Goal: Task Accomplishment & Management: Complete application form

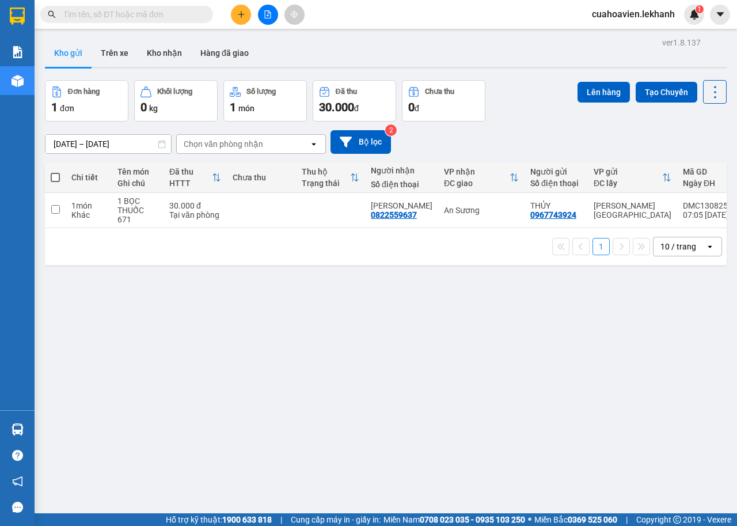
click at [244, 7] on button at bounding box center [241, 15] width 20 height 20
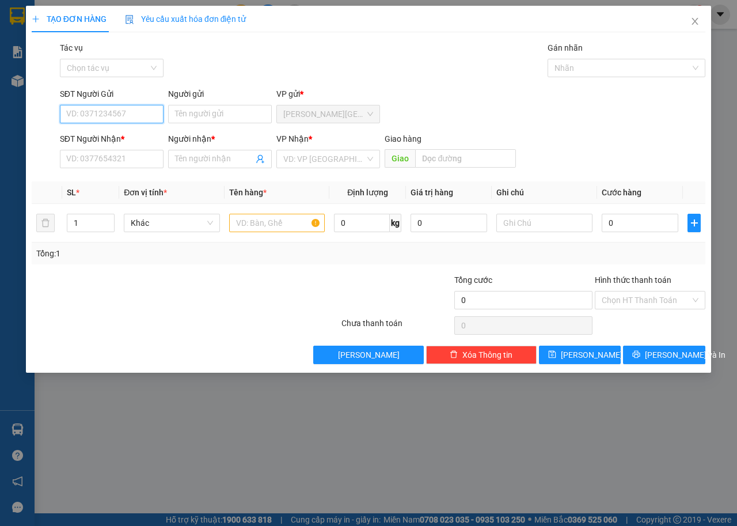
click at [101, 111] on input "SĐT Người Gửi" at bounding box center [112, 114] width 104 height 18
click at [111, 139] on div "0399649712 - LANH" at bounding box center [112, 137] width 90 height 13
type input "0399649712"
type input "LANH"
type input "0336832952"
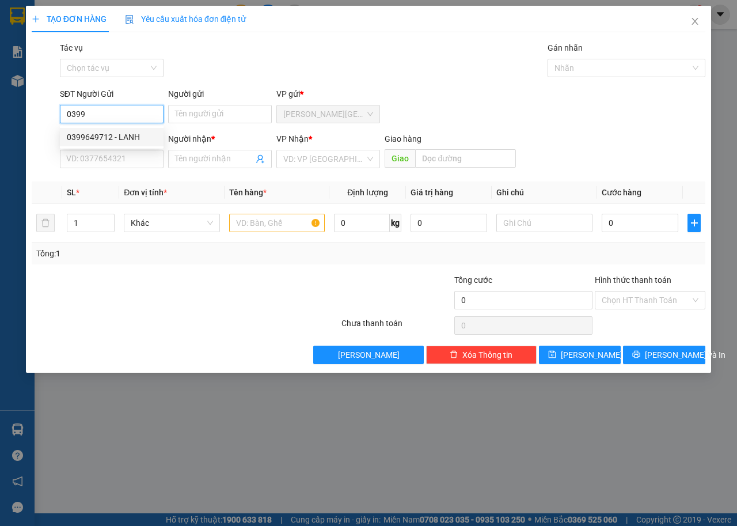
type input "HUỲNH TIỀN"
type input "30.000"
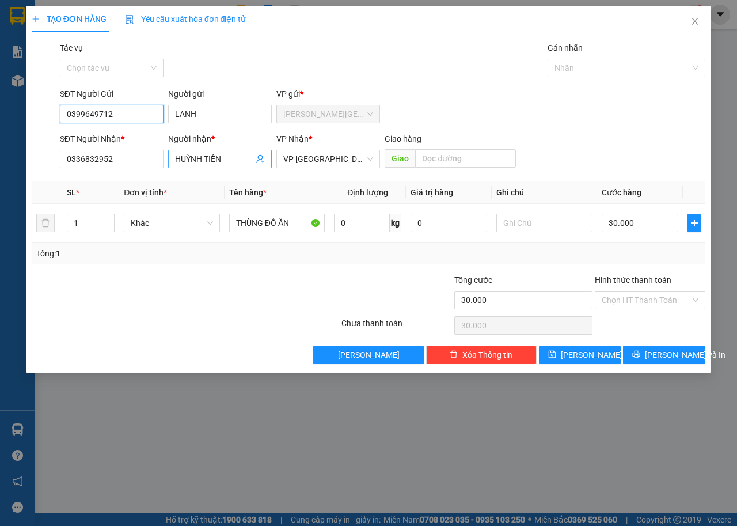
type input "0399649712"
click at [249, 157] on input "HUỲNH TIỀN" at bounding box center [214, 159] width 78 height 13
type input "H"
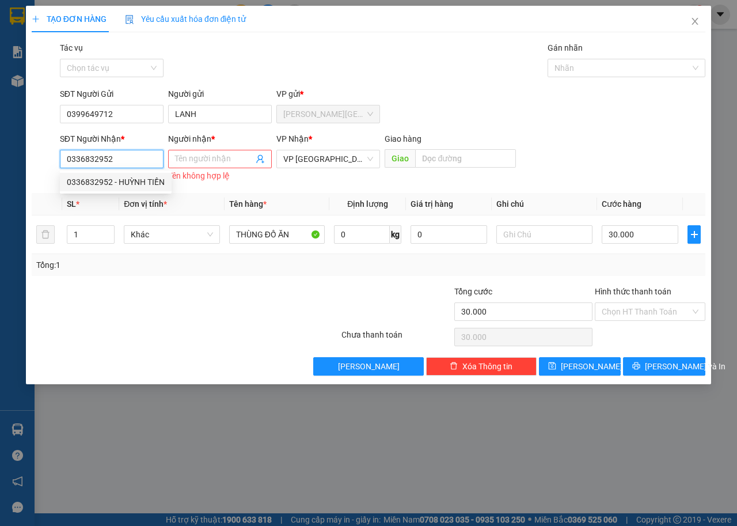
drag, startPoint x: 126, startPoint y: 157, endPoint x: 0, endPoint y: 176, distance: 127.0
click at [0, 176] on div "TẠO ĐƠN HÀNG Yêu cầu xuất hóa đơn điện tử Transit Pickup Surcharge Ids Transit …" at bounding box center [368, 263] width 737 height 526
click at [202, 157] on input "Người nhận *" at bounding box center [214, 159] width 78 height 13
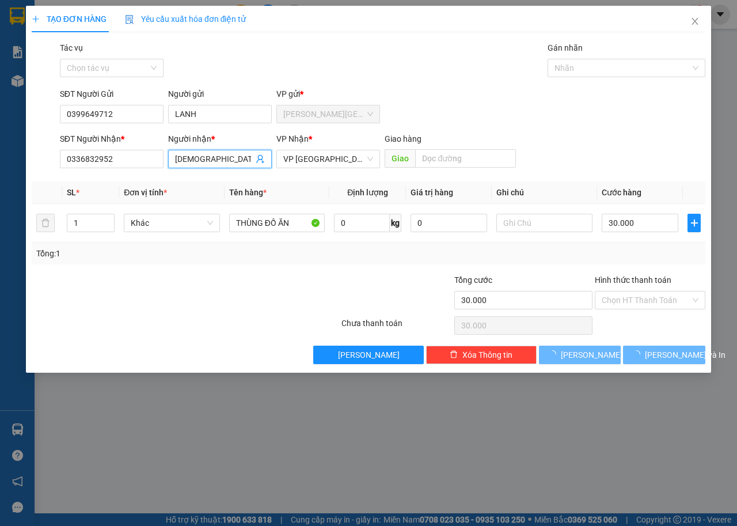
type input "THÁNH MỸ"
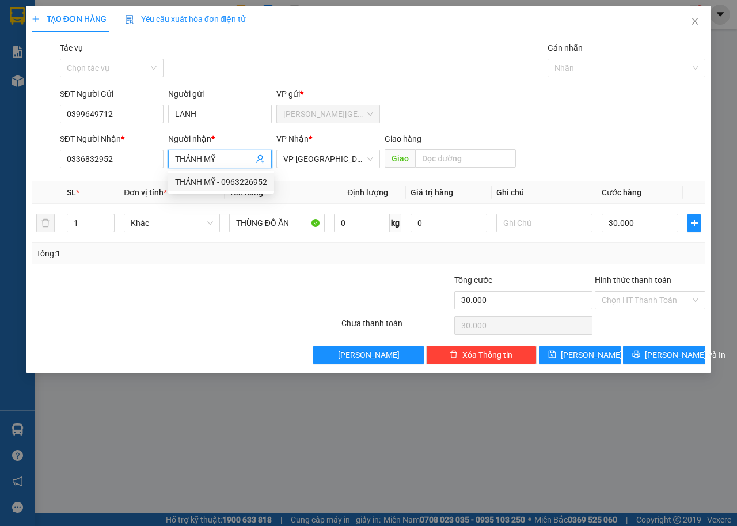
click at [198, 179] on div "THÁNH MỸ - 0963226952" at bounding box center [221, 182] width 92 height 13
type input "0963226952"
click at [321, 163] on span "VP [GEOGRAPHIC_DATA]" at bounding box center [328, 158] width 90 height 17
type input "THÁNH MỸ"
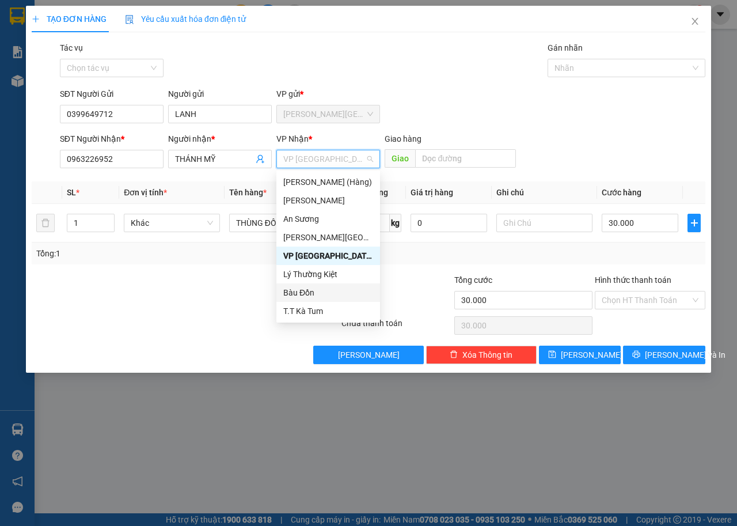
click at [311, 289] on div "Bàu Đồn" at bounding box center [328, 292] width 90 height 13
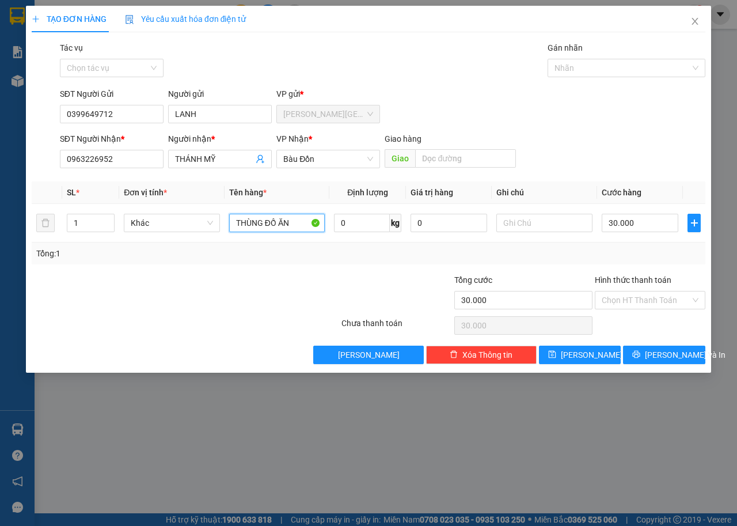
drag, startPoint x: 293, startPoint y: 225, endPoint x: 5, endPoint y: 263, distance: 290.6
click at [10, 262] on div "TẠO ĐƠN HÀNG Yêu cầu xuất hóa đơn điện tử Transit Pickup Surcharge Ids Transit …" at bounding box center [368, 263] width 737 height 526
type input "MỸ PHẨM"
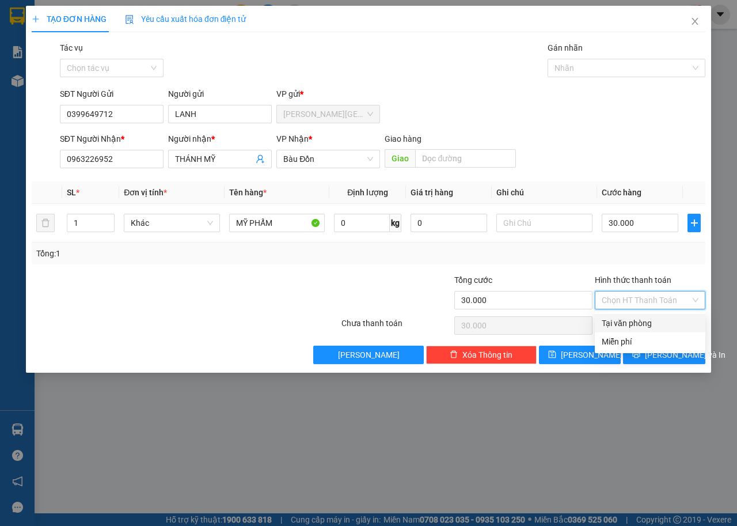
click at [665, 300] on input "Hình thức thanh toán" at bounding box center [646, 300] width 89 height 17
click at [648, 320] on div "Tại văn phòng" at bounding box center [650, 323] width 97 height 13
type input "0"
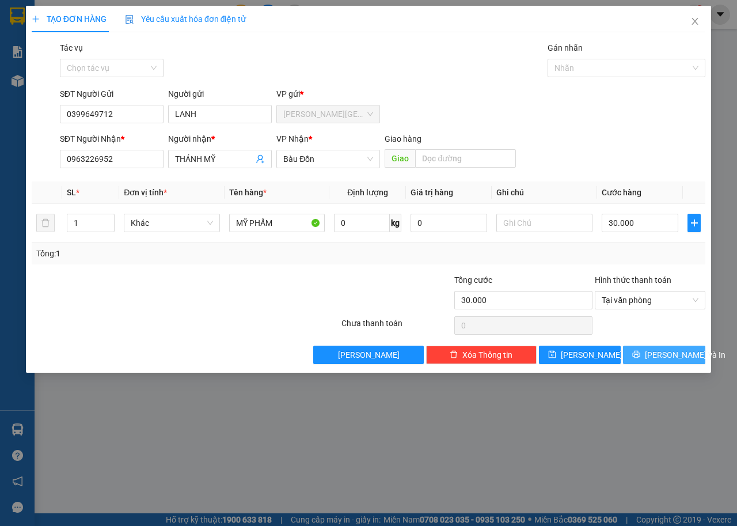
click at [653, 350] on button "[PERSON_NAME] và In" at bounding box center [664, 355] width 82 height 18
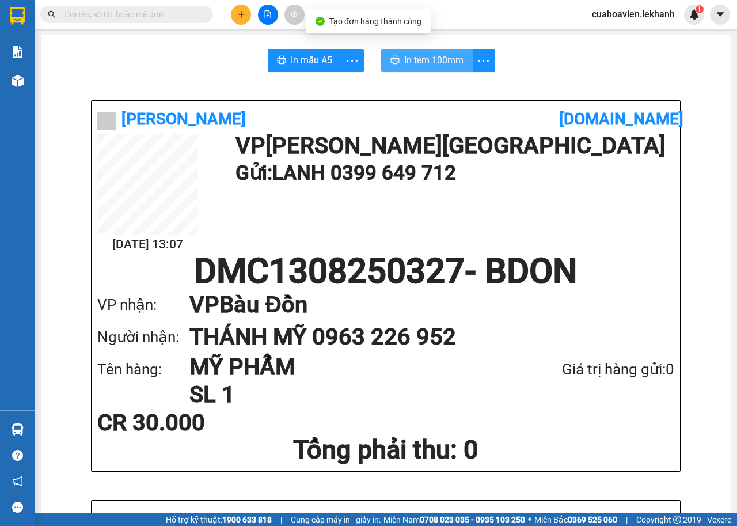
click at [419, 70] on button "In tem 100mm" at bounding box center [427, 60] width 92 height 23
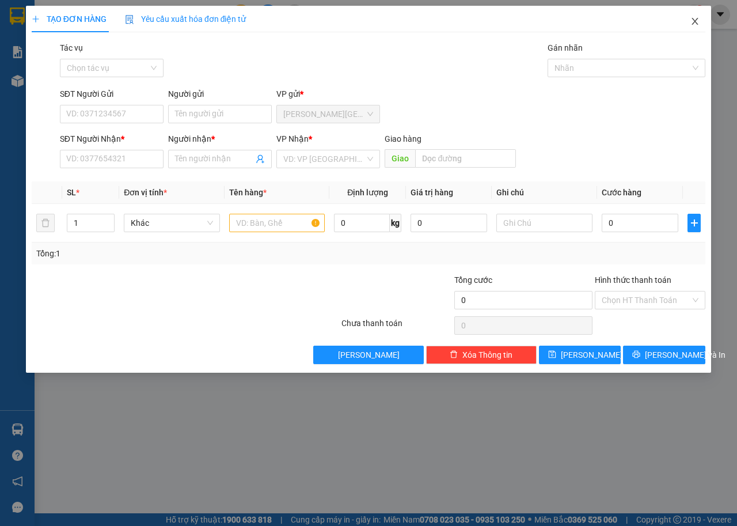
click at [697, 21] on icon "close" at bounding box center [695, 21] width 9 height 9
